Goal: Use online tool/utility: Utilize a website feature to perform a specific function

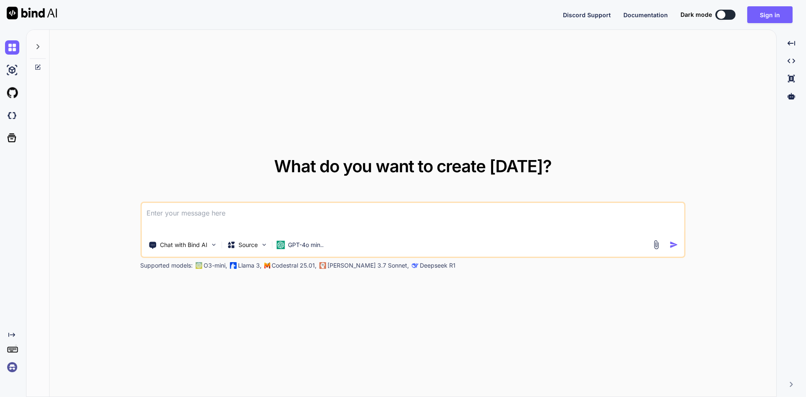
click at [725, 14] on div at bounding box center [721, 14] width 8 height 8
type textarea "x"
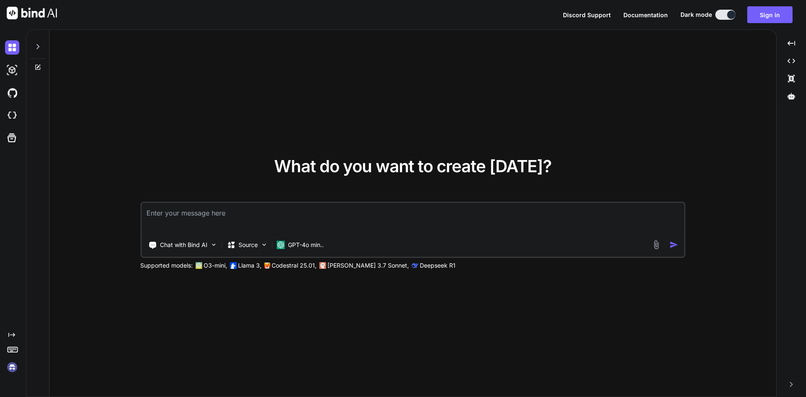
click at [435, 219] on textarea at bounding box center [413, 218] width 543 height 31
paste textarea
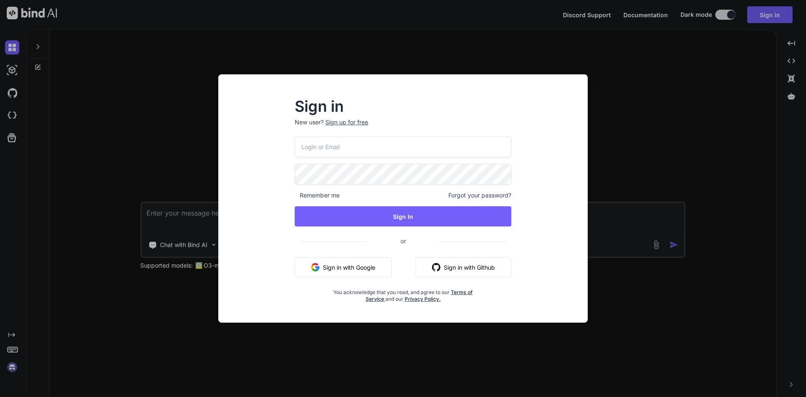
click at [362, 263] on button "Sign in with Google" at bounding box center [343, 267] width 97 height 20
click at [340, 267] on button "Sign in with Google" at bounding box center [343, 267] width 97 height 20
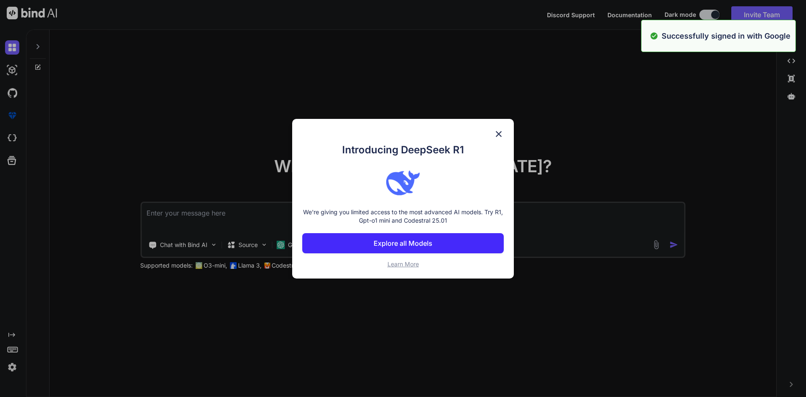
click at [231, 215] on div "Introducing DeepSeek R1 We're giving you limited access to the most advanced AI…" at bounding box center [403, 198] width 806 height 397
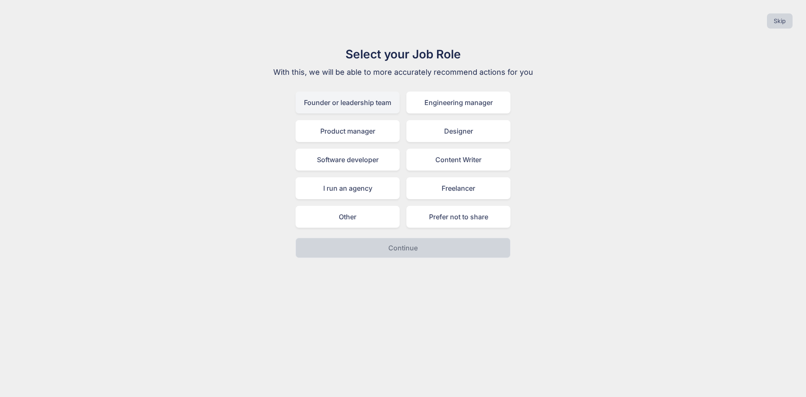
click at [371, 108] on div "Founder or leadership team" at bounding box center [348, 103] width 104 height 22
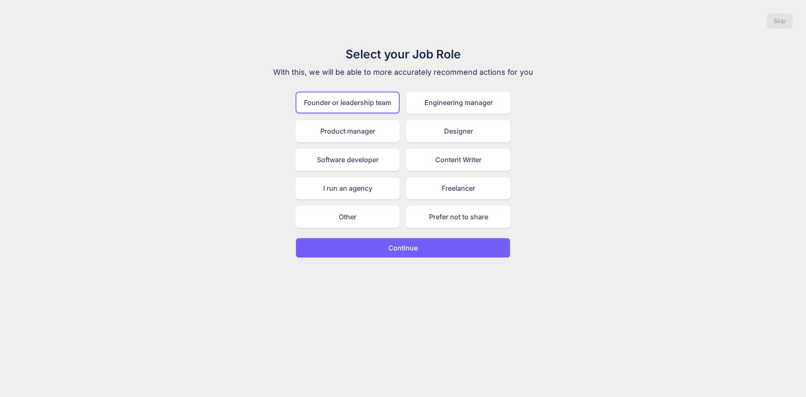
click at [399, 251] on p "Continue" at bounding box center [402, 248] width 29 height 10
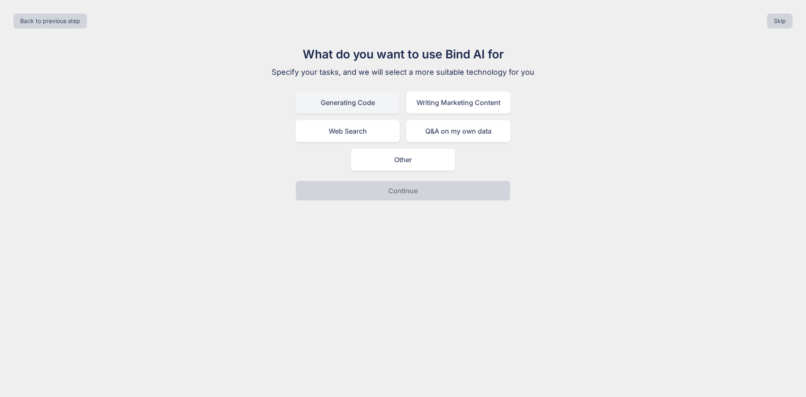
click at [376, 105] on div "Generating Code" at bounding box center [348, 103] width 104 height 22
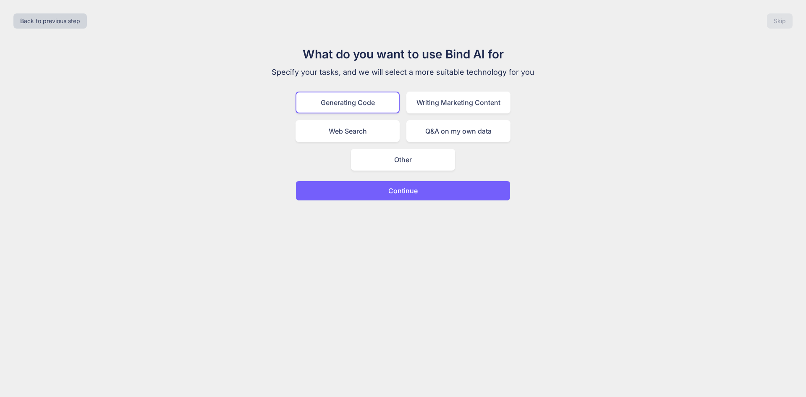
click at [412, 185] on button "Continue" at bounding box center [403, 191] width 215 height 20
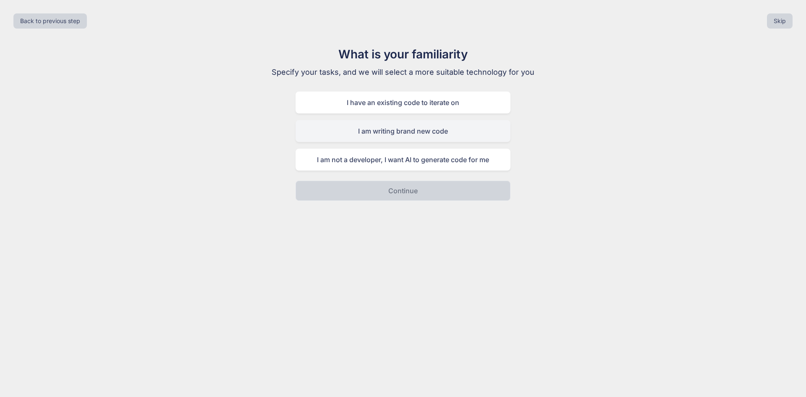
click at [402, 134] on div "I am writing brand new code" at bounding box center [403, 131] width 215 height 22
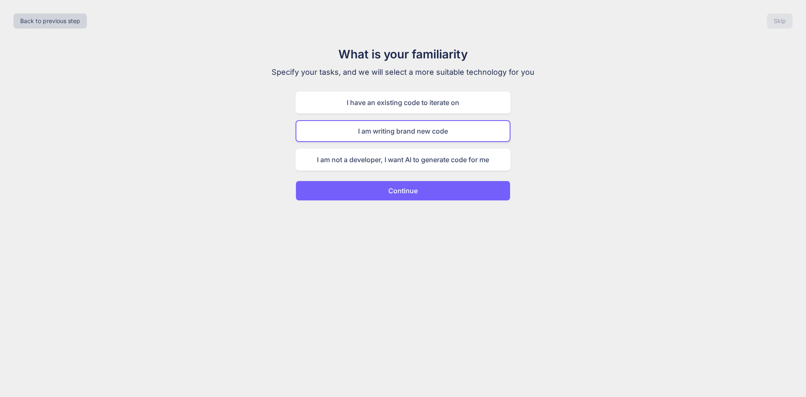
click at [421, 192] on button "Continue" at bounding box center [403, 191] width 215 height 20
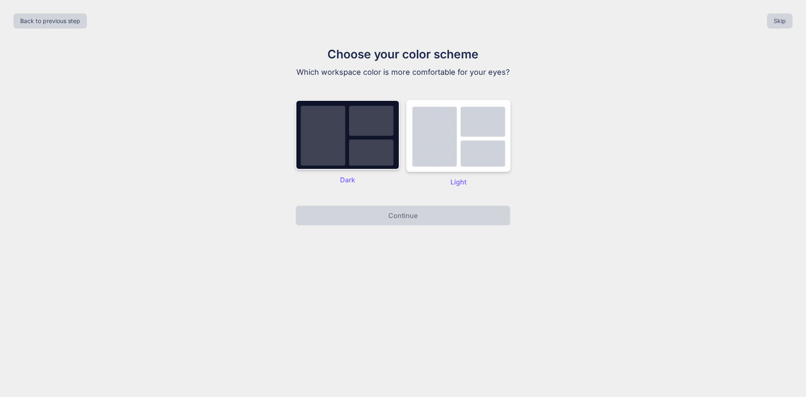
click at [362, 168] on img at bounding box center [348, 135] width 104 height 70
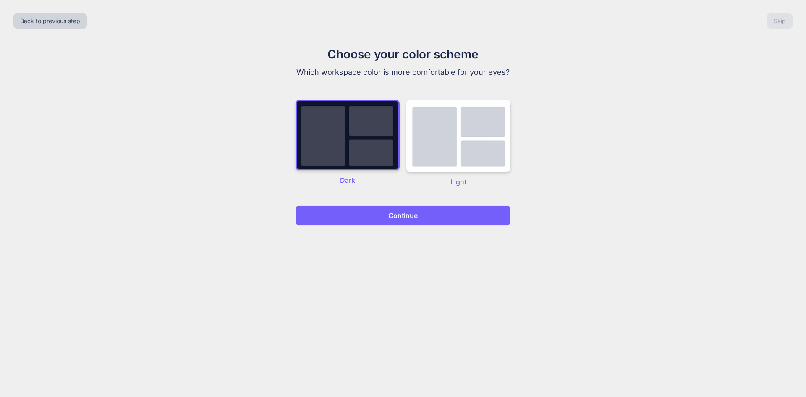
click at [380, 212] on button "Continue" at bounding box center [403, 215] width 215 height 20
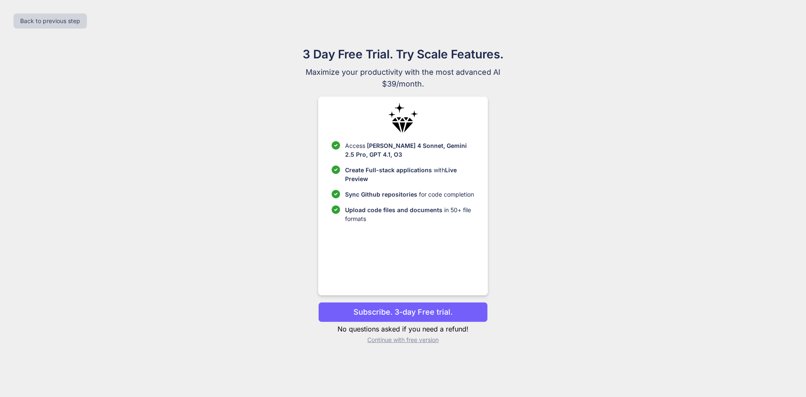
click at [412, 340] on p "Continue with free version" at bounding box center [402, 340] width 169 height 8
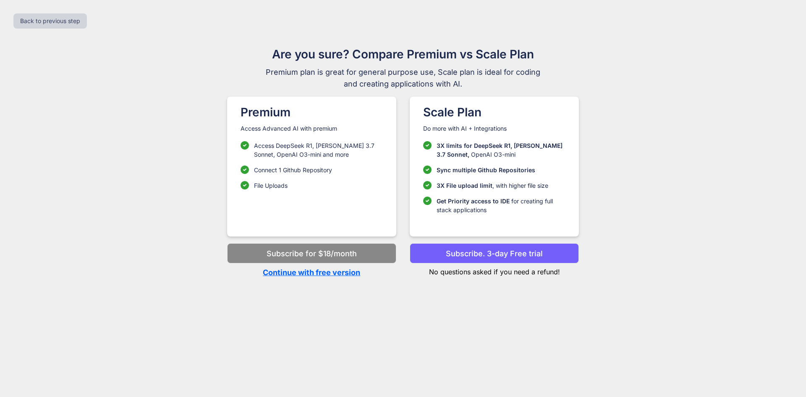
click at [306, 272] on p "Continue with free version" at bounding box center [311, 272] width 169 height 11
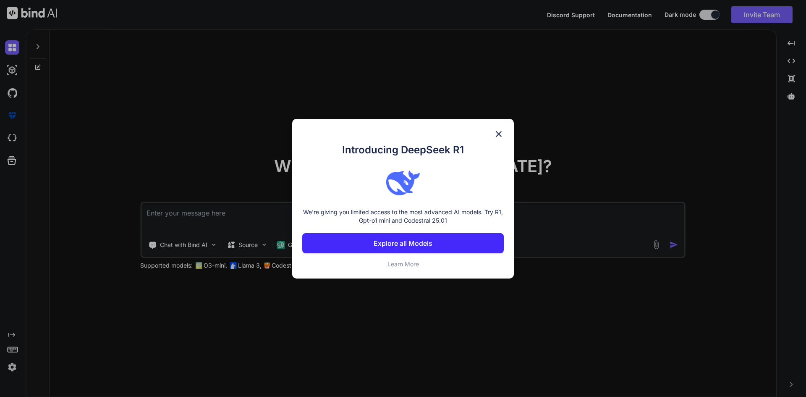
click at [497, 134] on img at bounding box center [499, 134] width 10 height 10
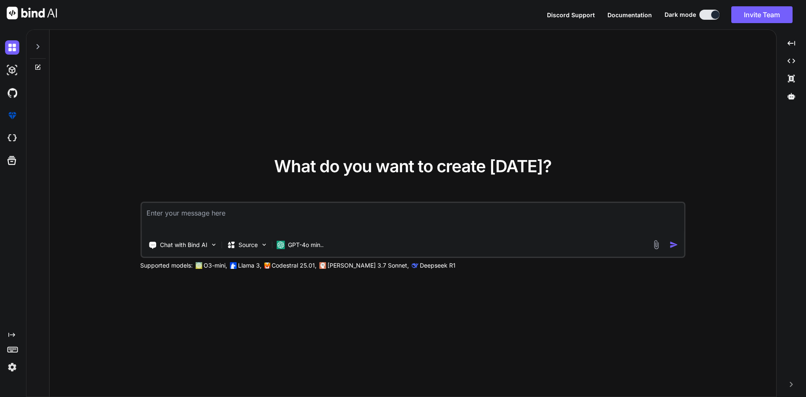
click at [375, 223] on textarea at bounding box center [413, 218] width 543 height 31
type textarea "V"
paste textarea "Create a full-stack, web-based laboratory reporting application with the follow…"
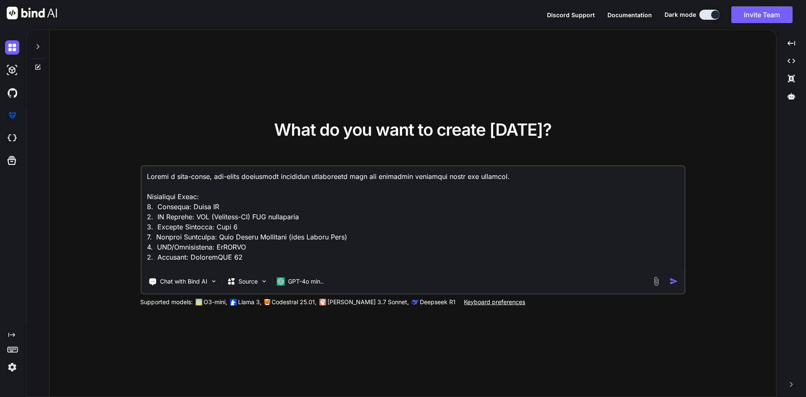
scroll to position [2077, 0]
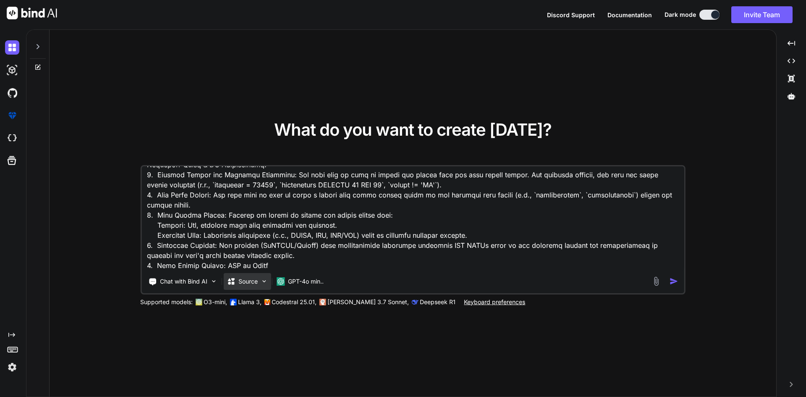
type textarea "Create a full-stack, web-based laboratory reporting application with the follow…"
click at [267, 287] on div "Source" at bounding box center [246, 281] width 47 height 17
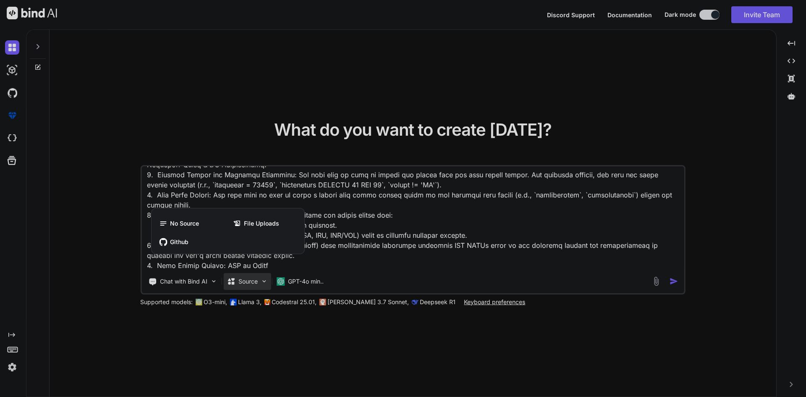
click at [676, 283] on div at bounding box center [403, 198] width 806 height 397
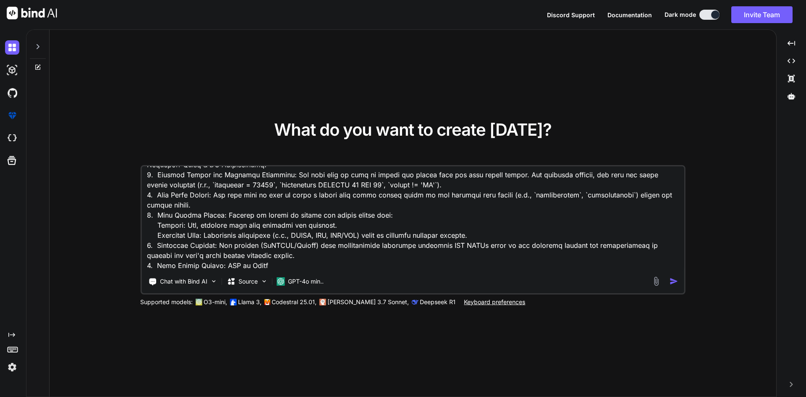
click at [676, 283] on img "button" at bounding box center [674, 281] width 9 height 9
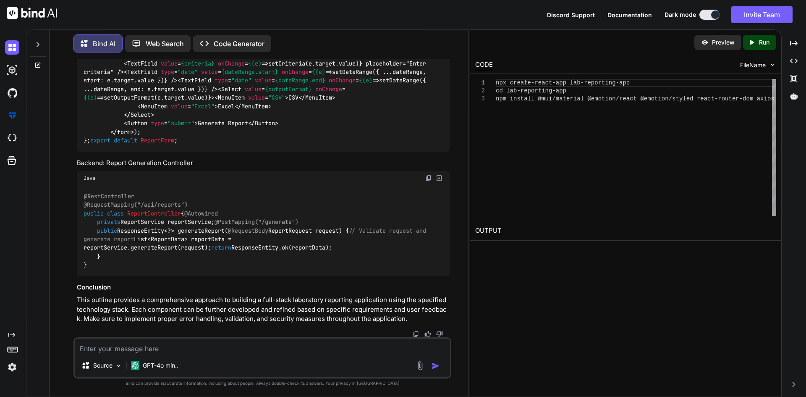
scroll to position [1914, 0]
click at [760, 45] on p "Run" at bounding box center [764, 42] width 10 height 8
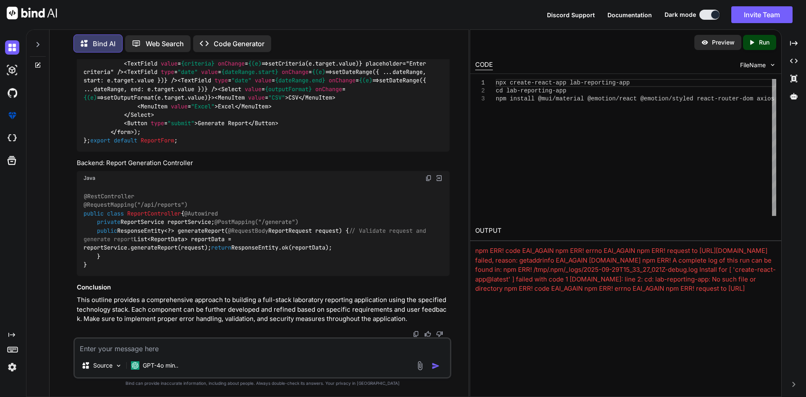
click at [751, 63] on span "FileName" at bounding box center [753, 65] width 26 height 8
click at [774, 65] on img at bounding box center [772, 64] width 7 height 7
click at [761, 44] on p "Run" at bounding box center [764, 42] width 10 height 8
click at [724, 44] on p "Preview" at bounding box center [723, 42] width 23 height 8
click at [708, 124] on div "npx create-react-app lab-reporting-app cd lab-reporting-app npm install @mui/ma…" at bounding box center [636, 147] width 281 height 137
